Goal: Find contact information: Find contact information

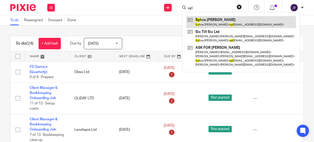
type input "syl"
click at [223, 20] on link at bounding box center [240, 22] width 109 height 12
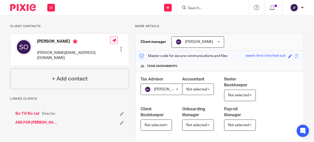
scroll to position [20, 0]
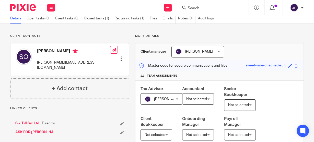
click at [54, 50] on h4 "[PERSON_NAME]" at bounding box center [73, 51] width 73 height 6
click at [29, 121] on link "Six Till Six Ltd" at bounding box center [27, 123] width 24 height 5
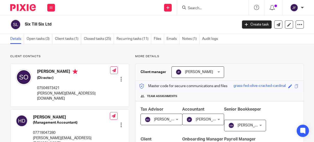
scroll to position [20, 0]
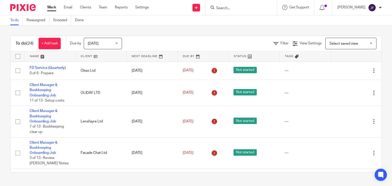
click at [240, 7] on input "Search" at bounding box center [239, 8] width 46 height 5
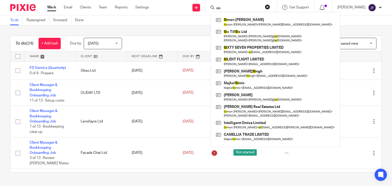
type input "six"
click button "submit" at bounding box center [0, 0] width 0 height 0
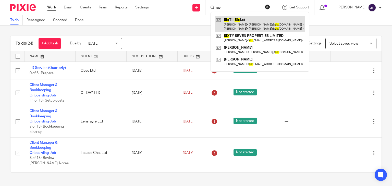
click at [242, 17] on link at bounding box center [260, 24] width 90 height 16
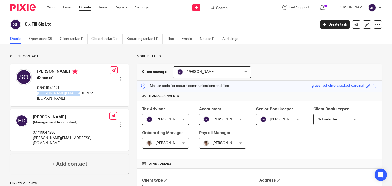
drag, startPoint x: 37, startPoint y: 94, endPoint x: 70, endPoint y: 95, distance: 32.7
click at [70, 95] on div "[PERSON_NAME] (Director) 07504973421 [PERSON_NAME][EMAIL_ADDRESS][DOMAIN_NAME] …" at bounding box center [69, 85] width 118 height 42
copy p "[PERSON_NAME][EMAIL_ADDRESS][DOMAIN_NAME]"
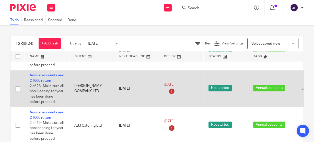
scroll to position [12, 0]
